Goal: Book appointment/travel/reservation

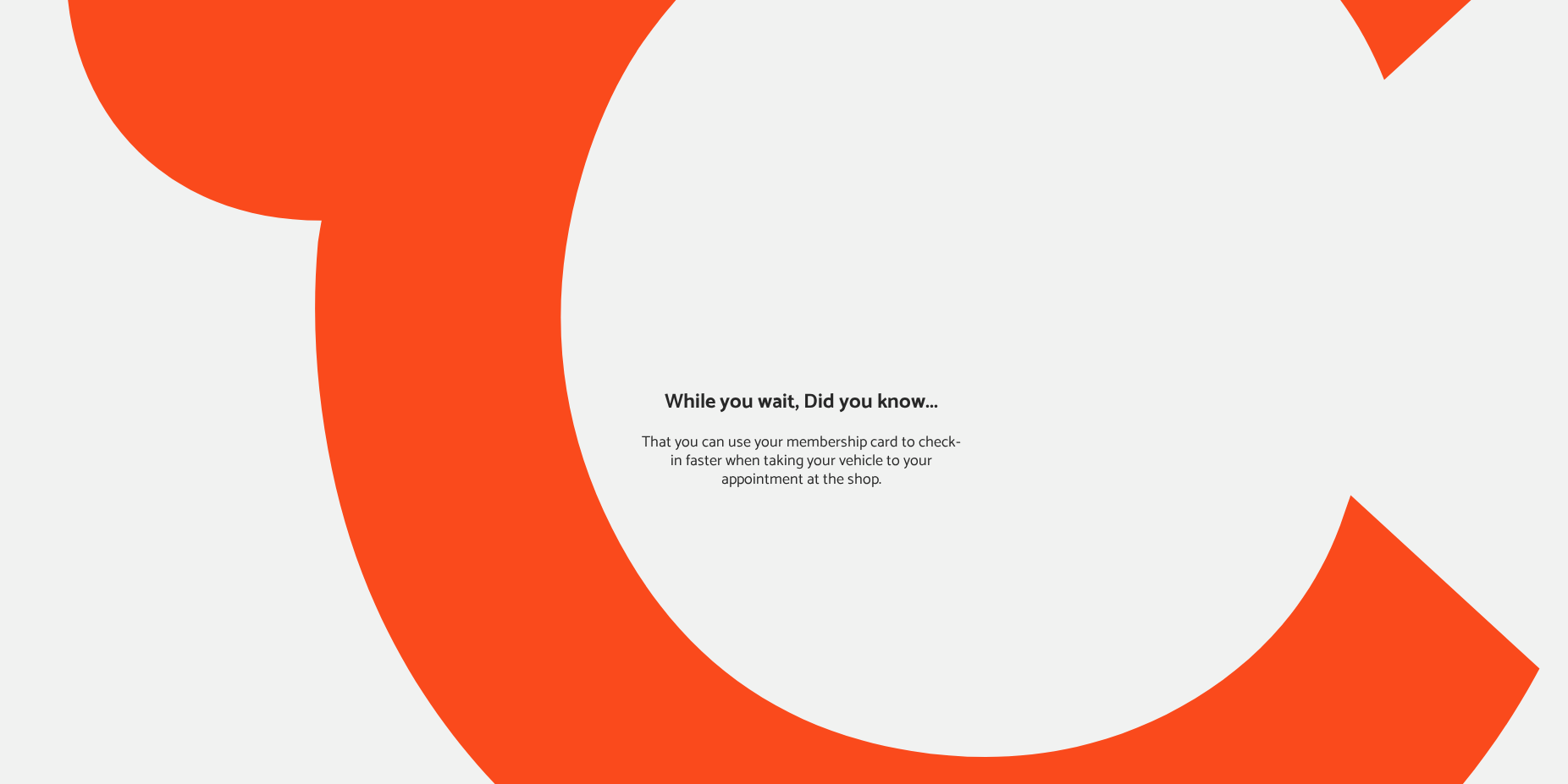
type input "*****"
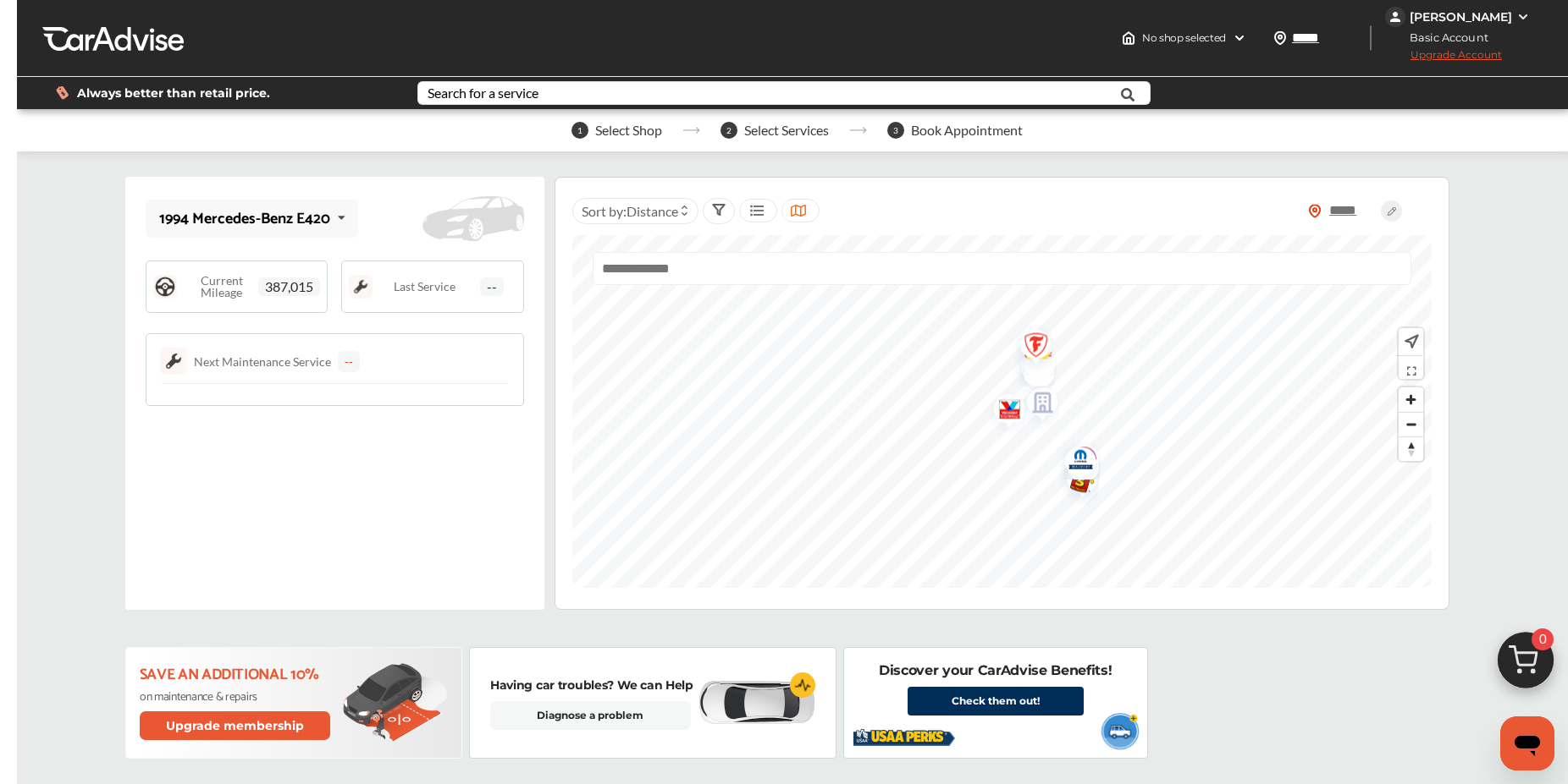
click at [344, 214] on icon at bounding box center [341, 218] width 29 height 36
click at [339, 218] on icon at bounding box center [335, 218] width 29 height 36
click at [339, 218] on icon at bounding box center [341, 218] width 29 height 36
click at [339, 218] on icon at bounding box center [335, 218] width 29 height 36
click at [314, 289] on span "387,015" at bounding box center [289, 287] width 62 height 19
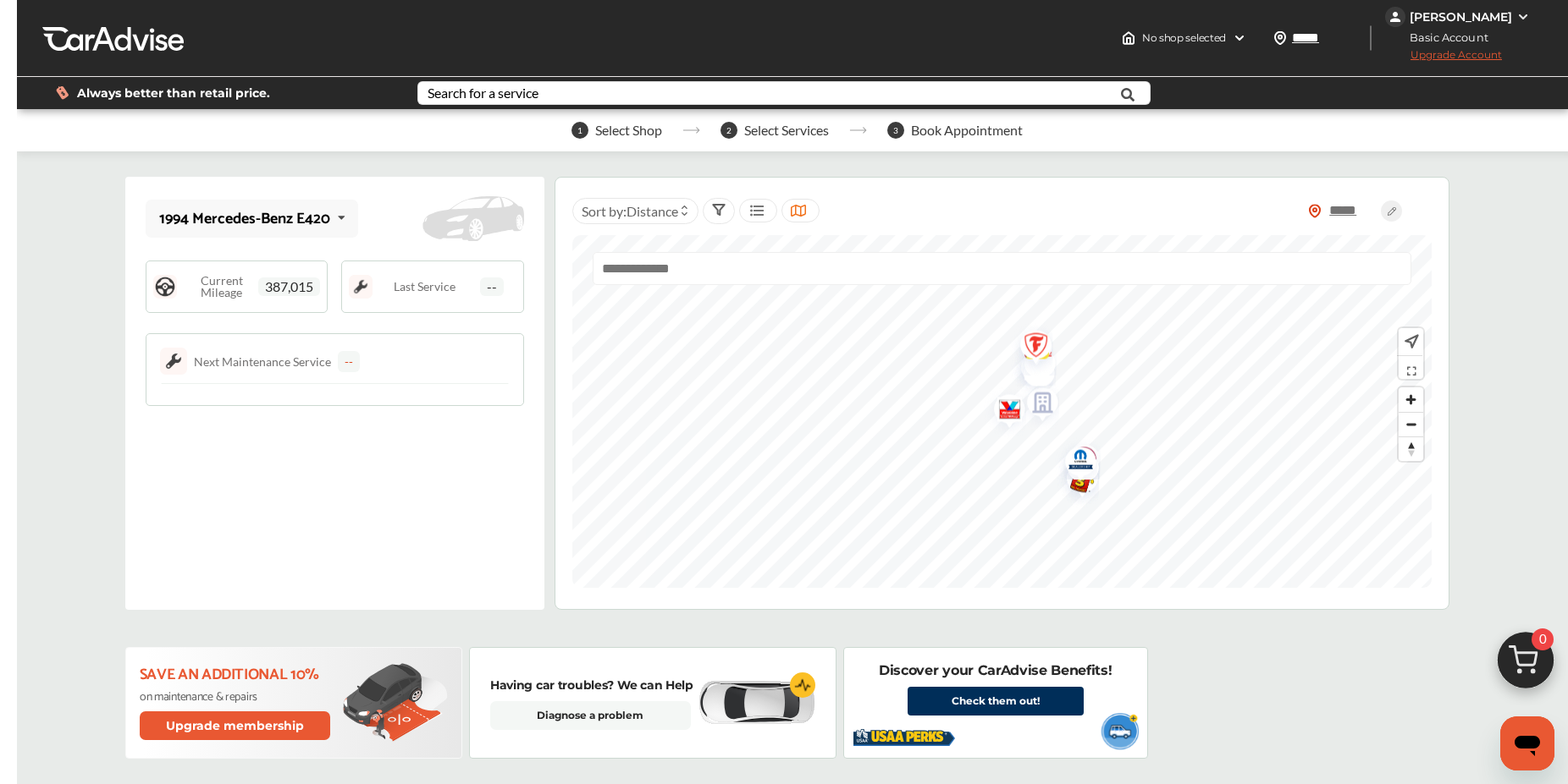
click at [292, 282] on span "387,015" at bounding box center [289, 287] width 62 height 19
drag, startPoint x: 271, startPoint y: 280, endPoint x: 359, endPoint y: 291, distance: 88.7
click at [359, 291] on div "Current Mileage 387,015 Last Service --" at bounding box center [334, 287] width 379 height 53
click at [342, 212] on icon at bounding box center [341, 218] width 29 height 36
click at [342, 212] on icon at bounding box center [335, 218] width 29 height 36
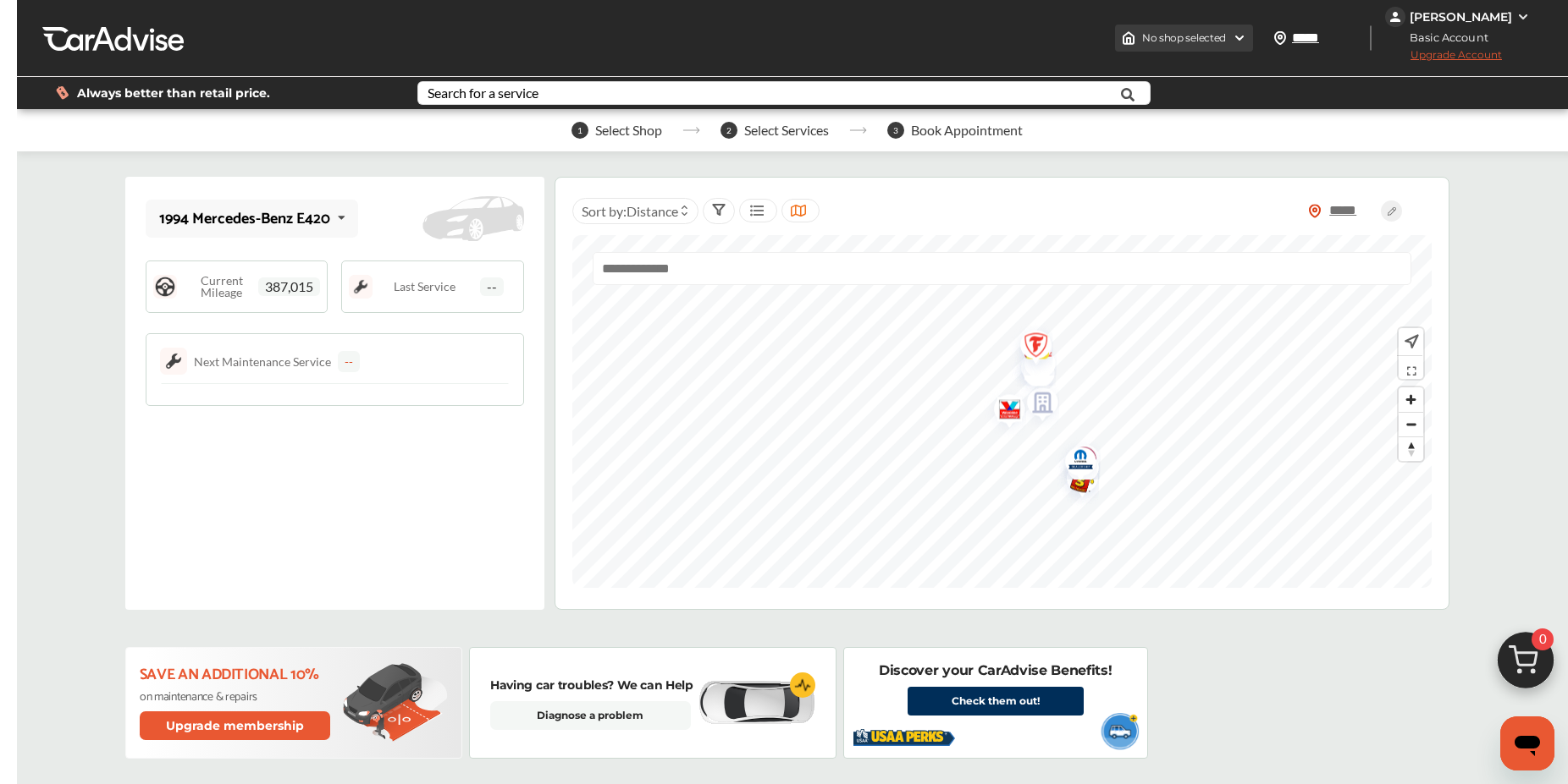
click at [1233, 33] on img at bounding box center [1239, 38] width 14 height 14
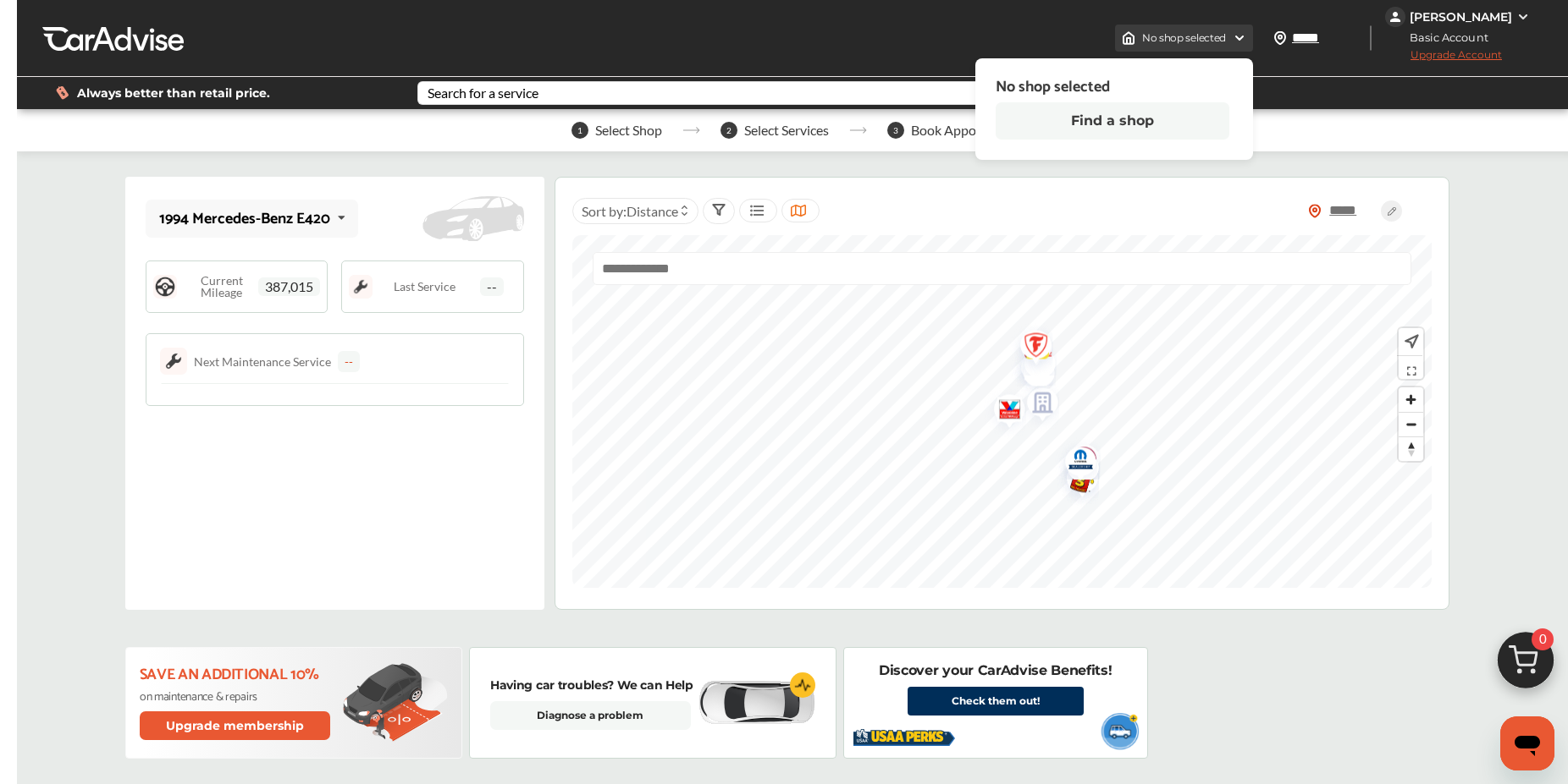
click at [1233, 33] on img at bounding box center [1239, 38] width 14 height 14
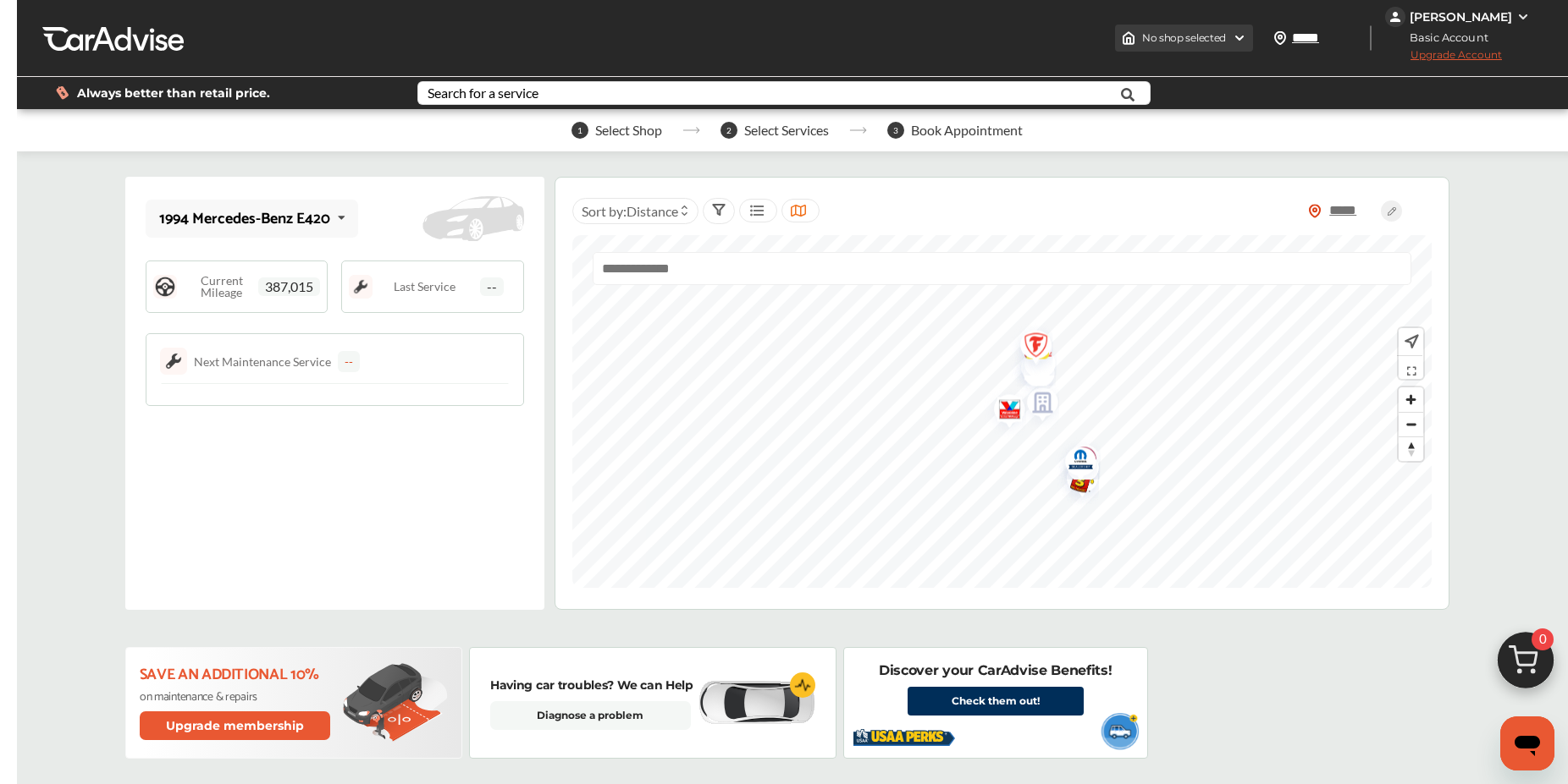
click at [1233, 33] on img at bounding box center [1239, 38] width 14 height 14
click at [302, 288] on span "387,015" at bounding box center [289, 287] width 62 height 19
click at [270, 287] on span "387,015" at bounding box center [289, 287] width 62 height 19
drag, startPoint x: 266, startPoint y: 281, endPoint x: 318, endPoint y: 291, distance: 53.0
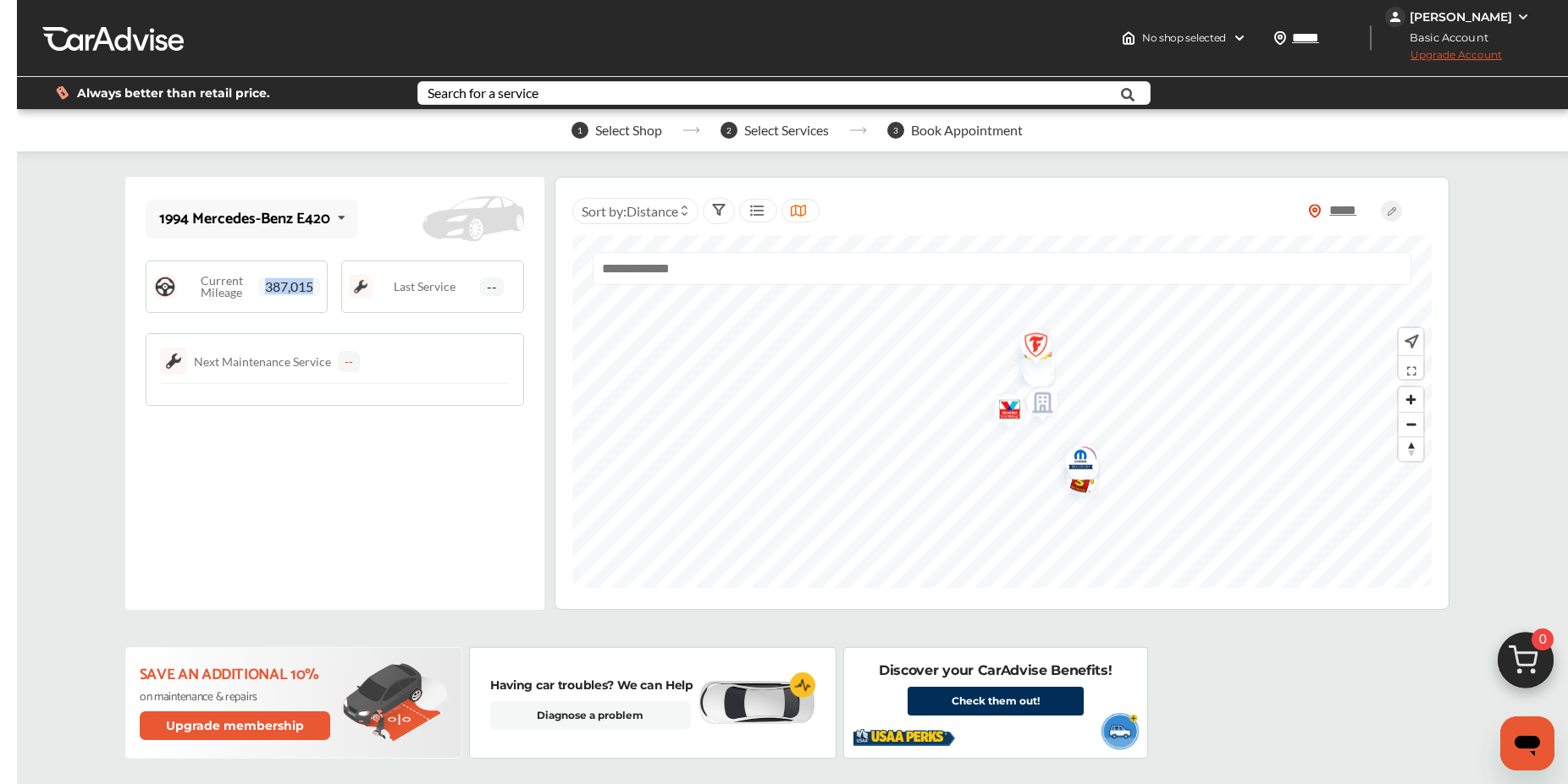
click at [318, 291] on span "387,015" at bounding box center [289, 287] width 62 height 19
click at [269, 524] on div "1994 Mercedes-Benz E420 1994 Mercedes-Benz E420 Current Mileage 387,015 Last Se…" at bounding box center [334, 393] width 419 height 433
click at [433, 291] on span "Last Service" at bounding box center [424, 286] width 62 height 12
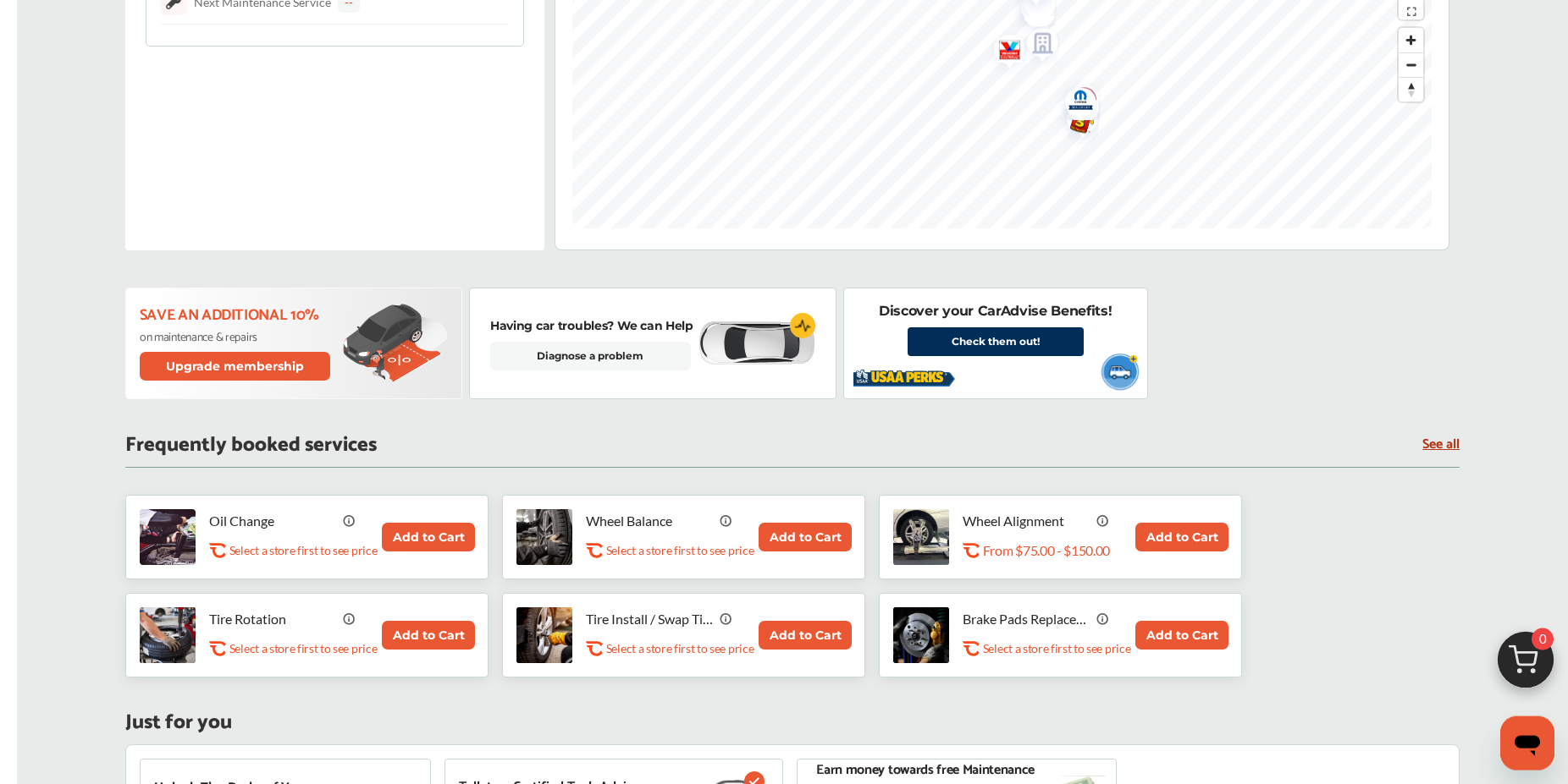
scroll to position [435, 0]
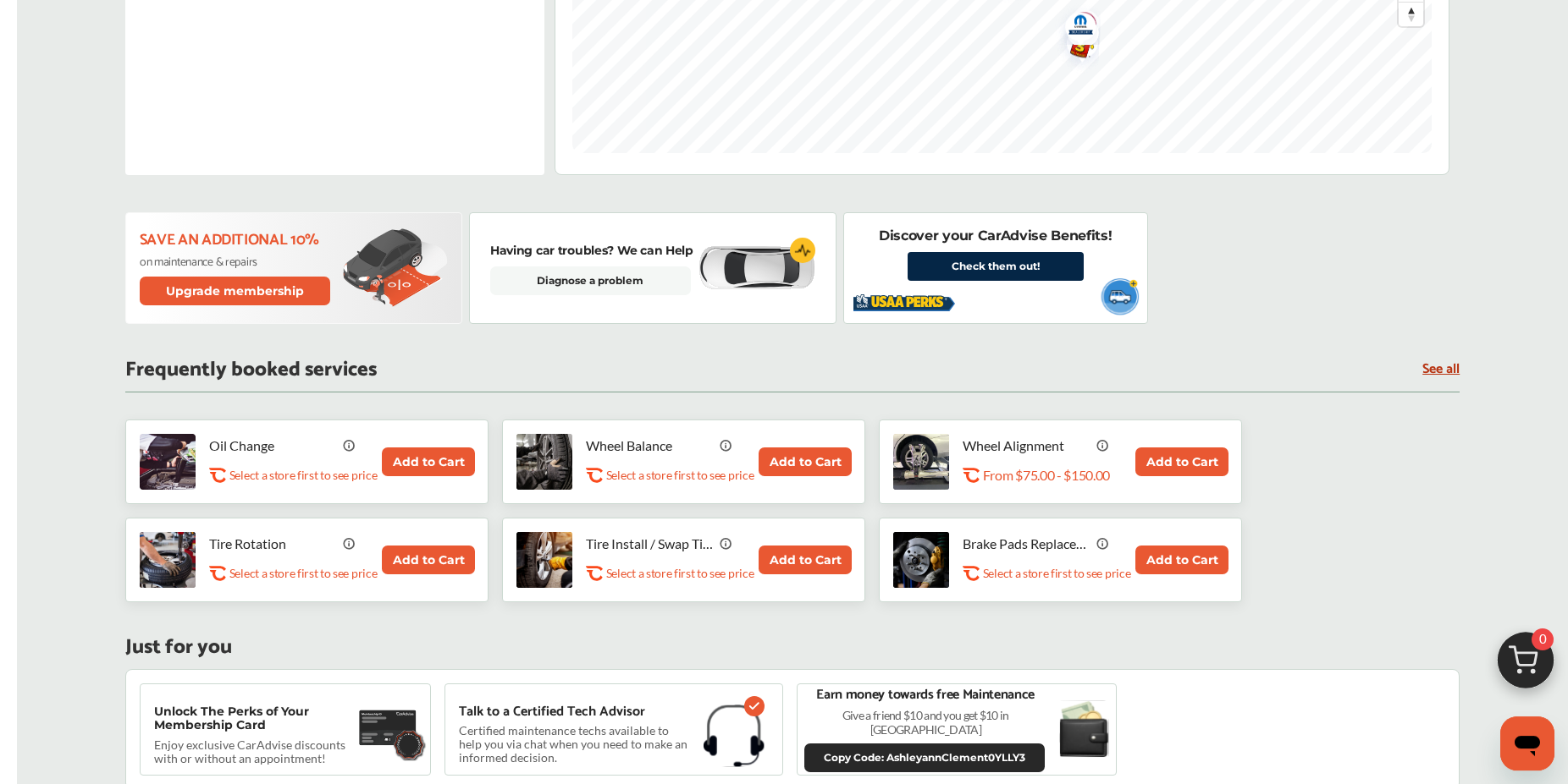
click at [1009, 267] on link "Check them out!" at bounding box center [996, 266] width 176 height 29
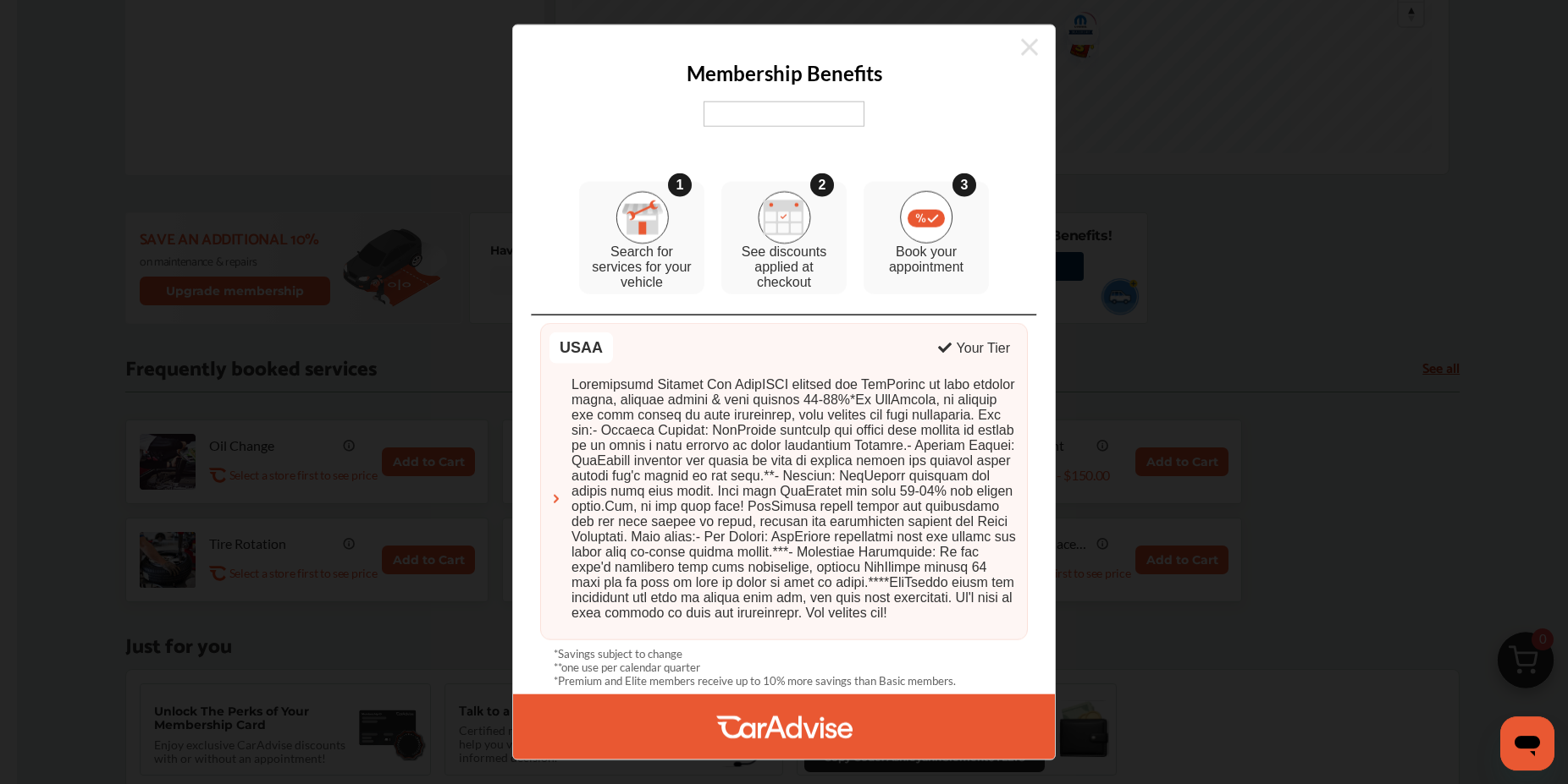
click at [732, 102] on img at bounding box center [784, 114] width 161 height 25
click at [763, 118] on img at bounding box center [784, 114] width 161 height 25
click at [880, 191] on div "3 Book your appointment" at bounding box center [925, 239] width 125 height 113
click at [919, 215] on img at bounding box center [927, 218] width 54 height 53
click at [920, 214] on img at bounding box center [927, 218] width 54 height 53
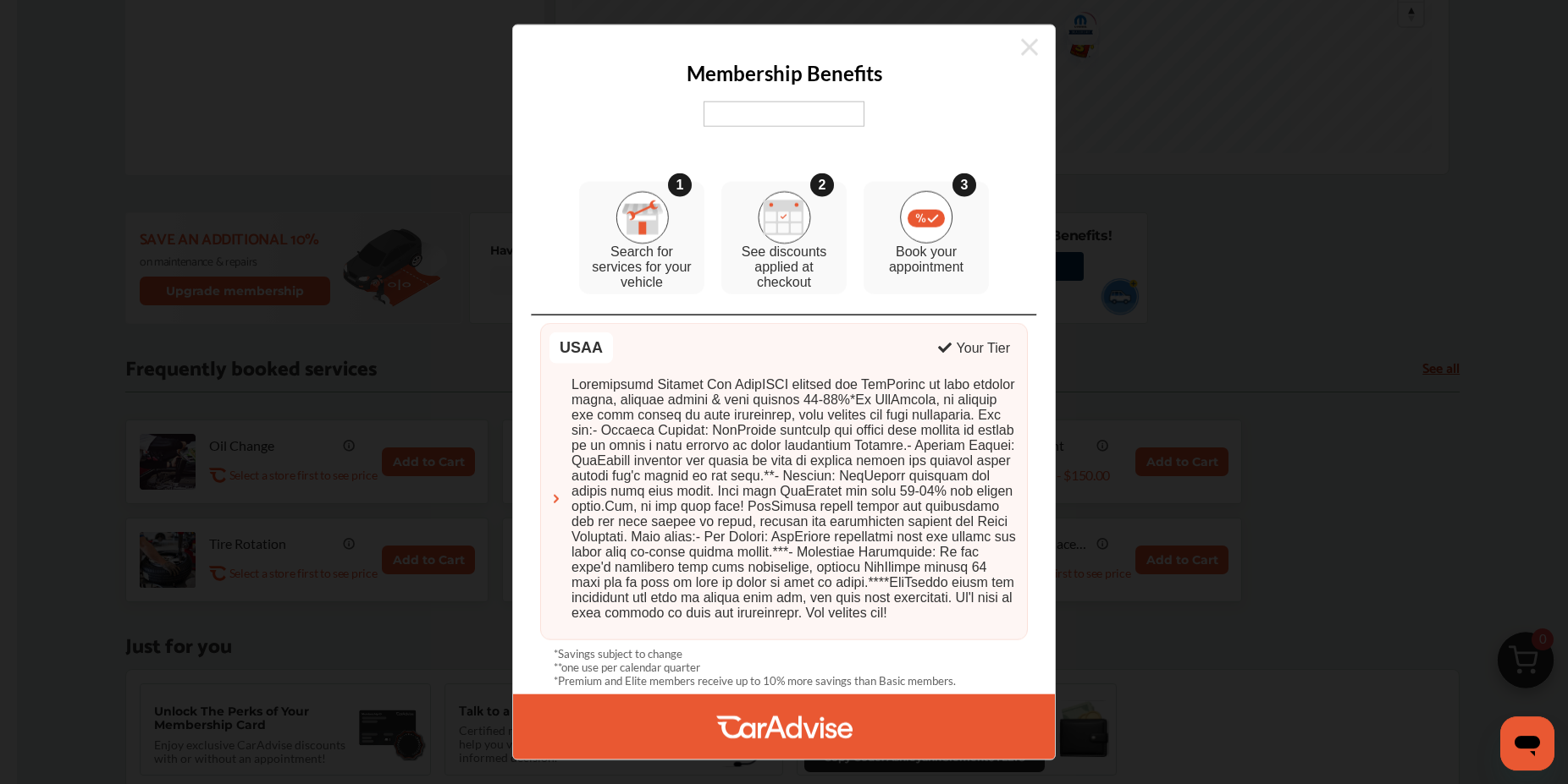
click at [1029, 38] on icon at bounding box center [1029, 46] width 17 height 17
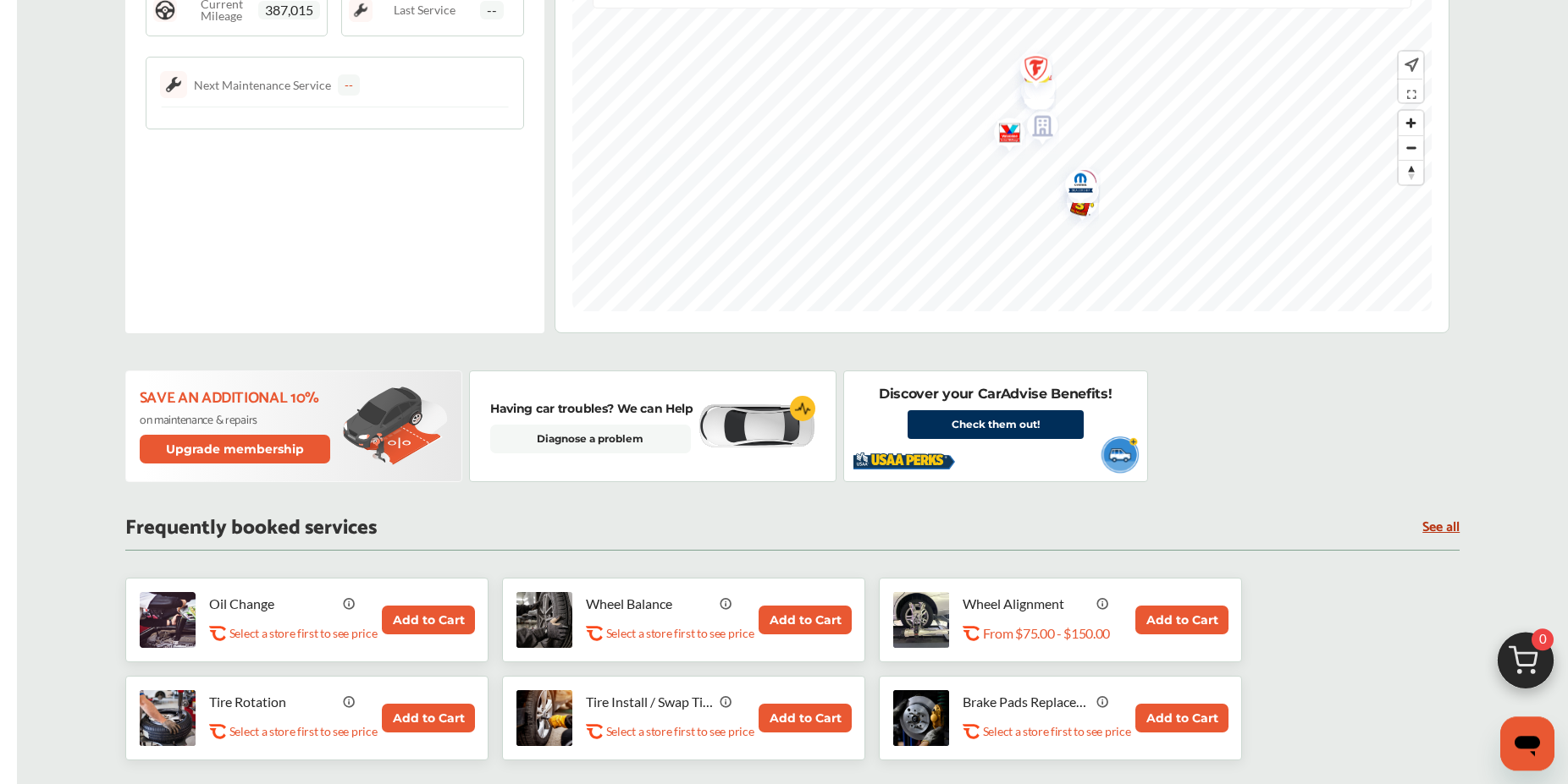
scroll to position [205, 0]
